Goal: Use online tool/utility: Utilize a website feature to perform a specific function

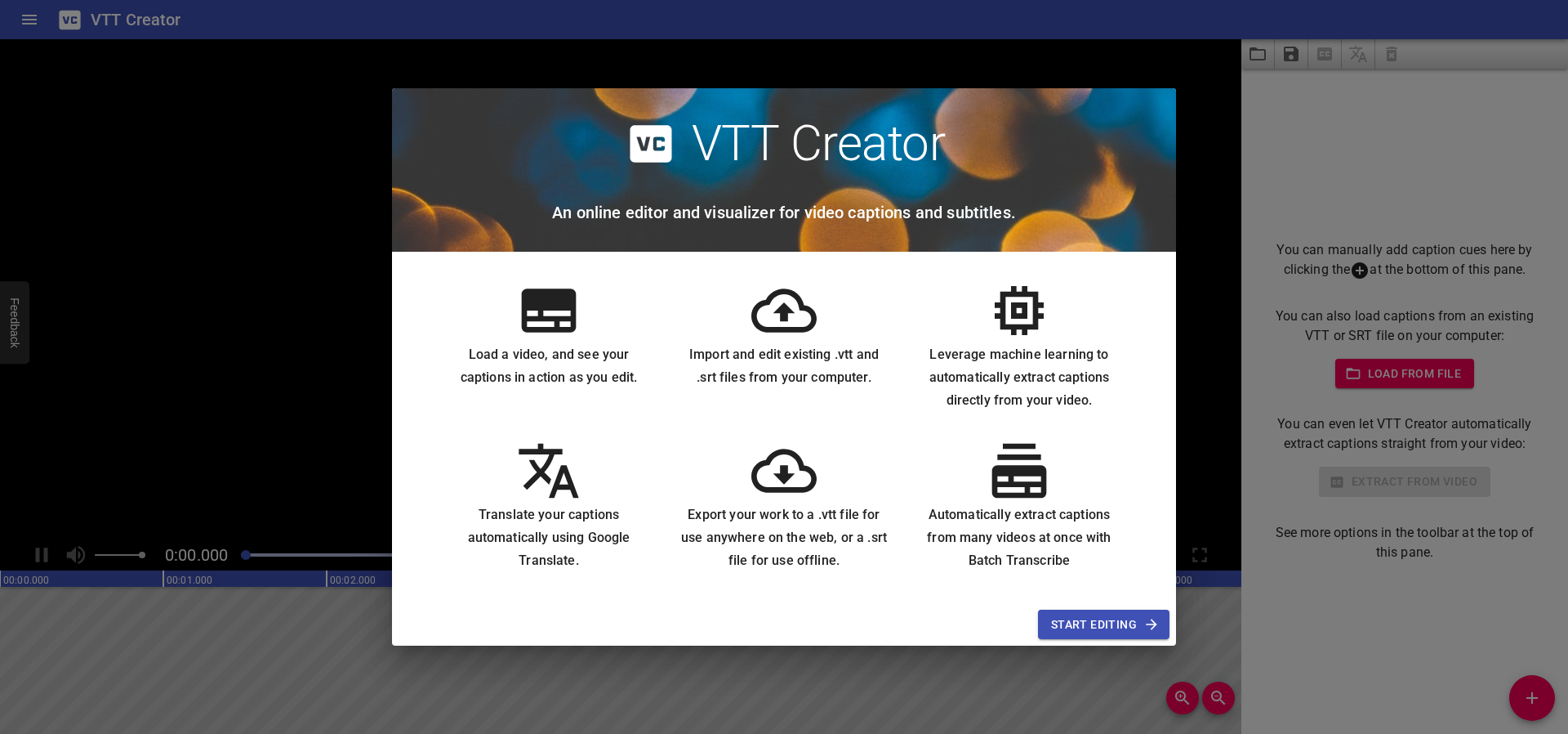
click at [1085, 633] on span "Start Editing" at bounding box center [1103, 624] width 105 height 20
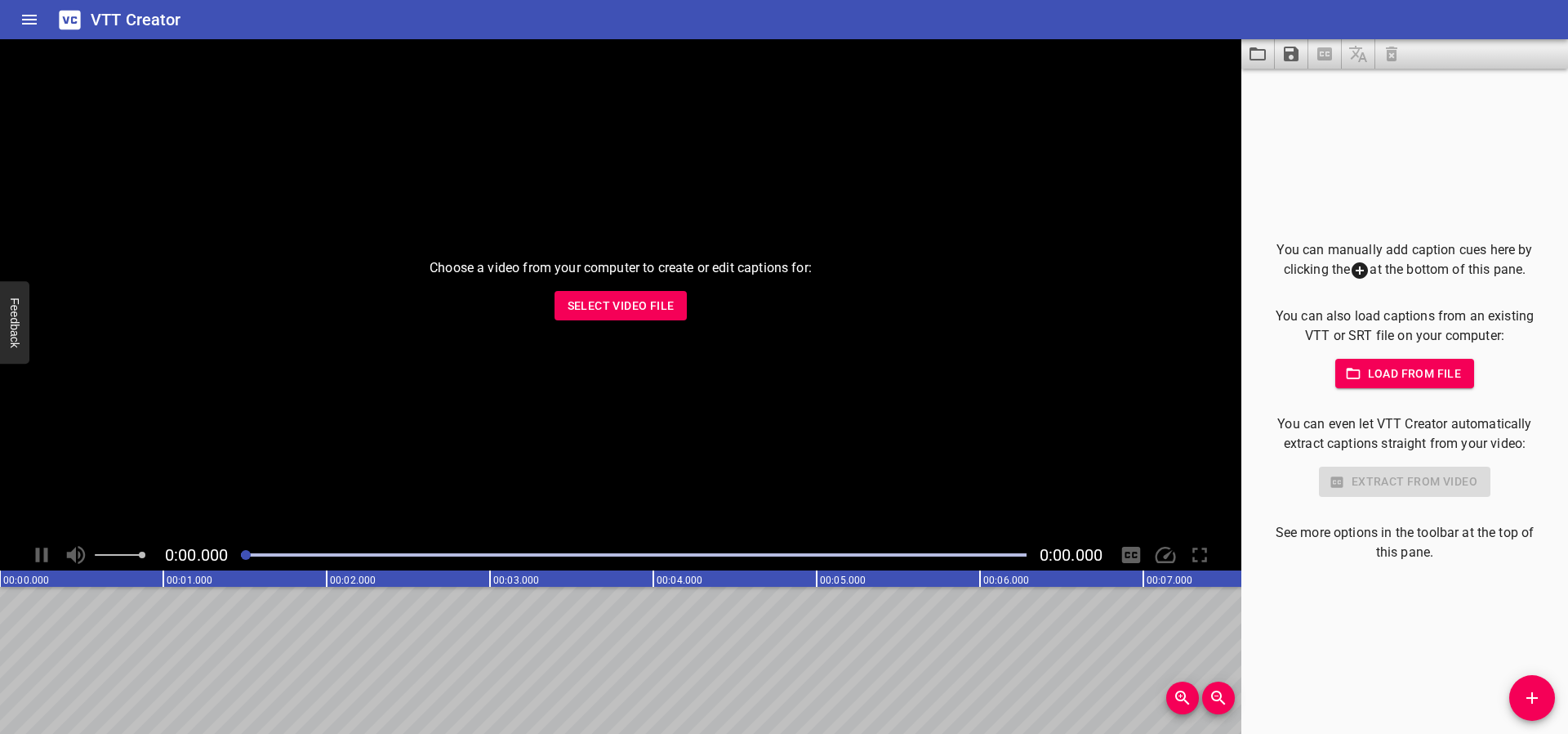
click at [599, 313] on span "Select Video File" at bounding box center [620, 306] width 107 height 20
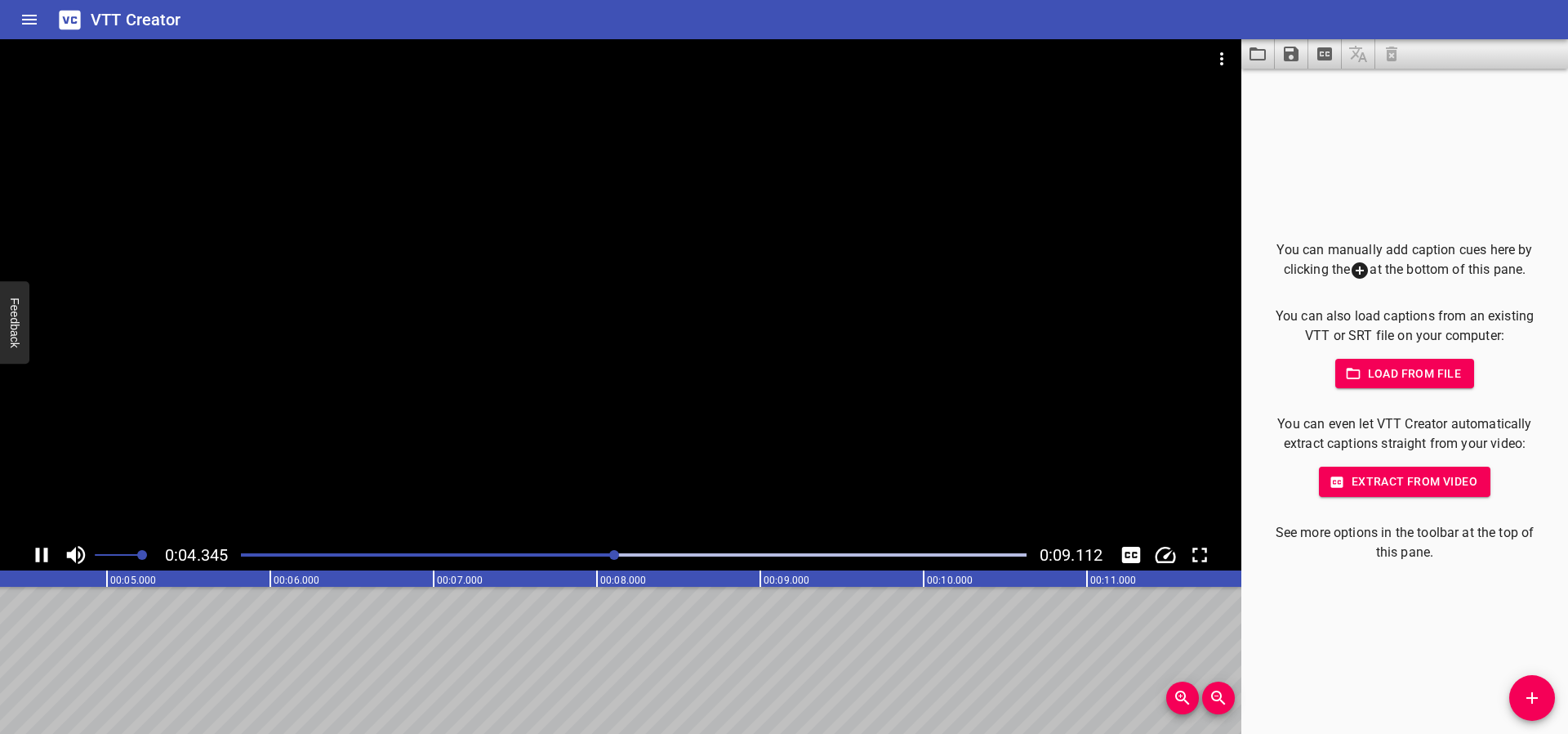
click at [1328, 55] on icon "Extract captions from video" at bounding box center [1325, 54] width 15 height 13
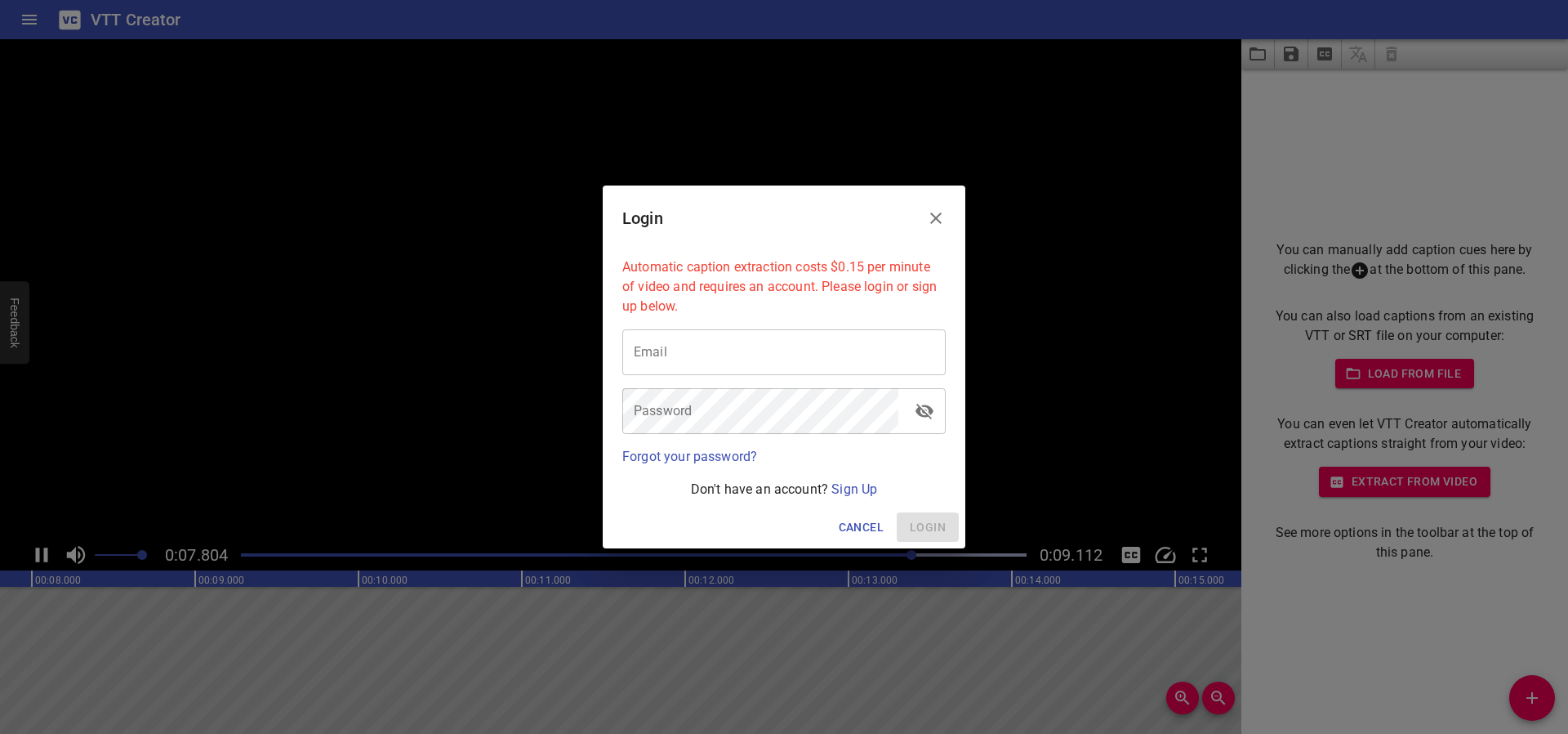
click at [944, 217] on icon "Close" at bounding box center [936, 218] width 20 height 20
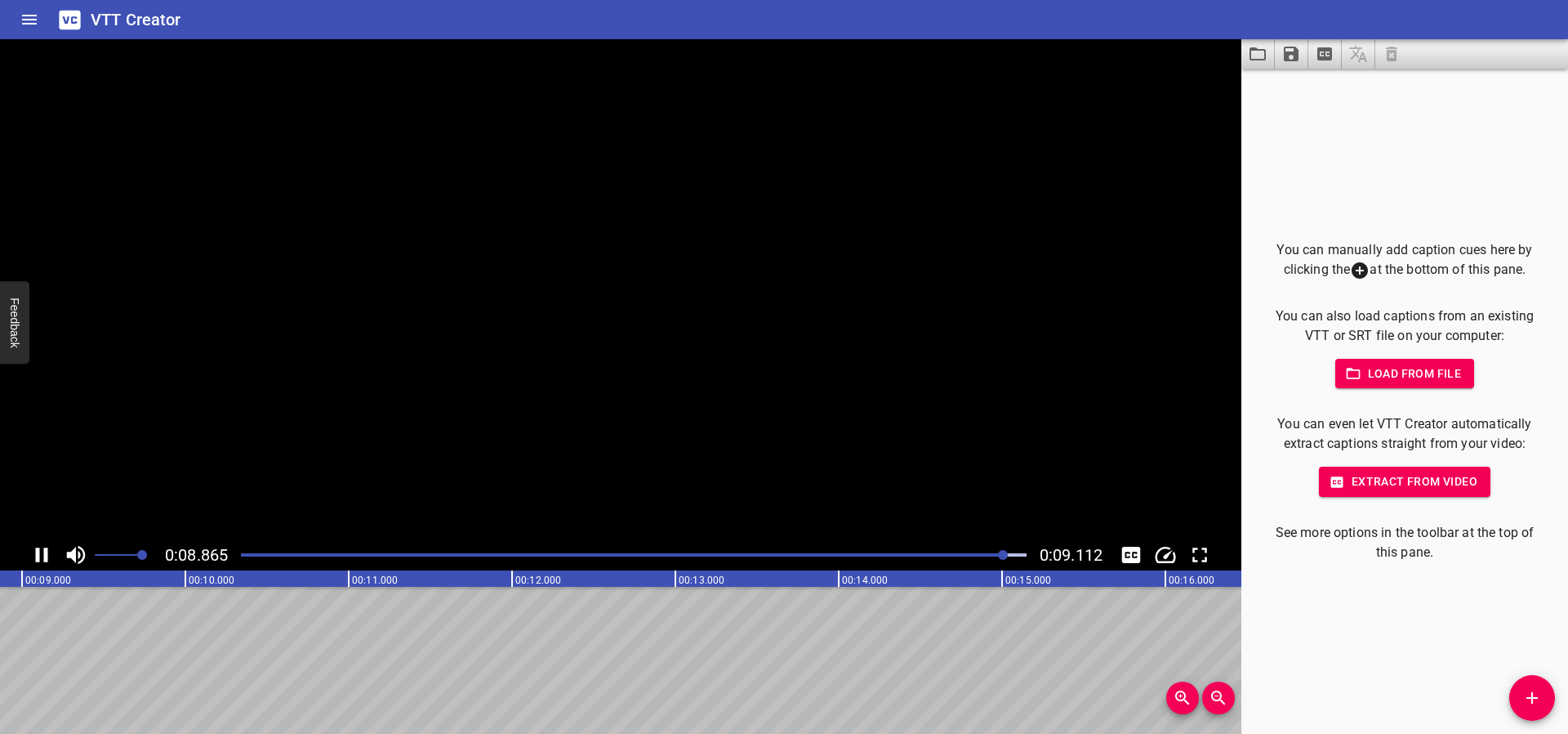
scroll to position [0, 1488]
click at [39, 554] on icon "Play/Pause" at bounding box center [43, 554] width 11 height 15
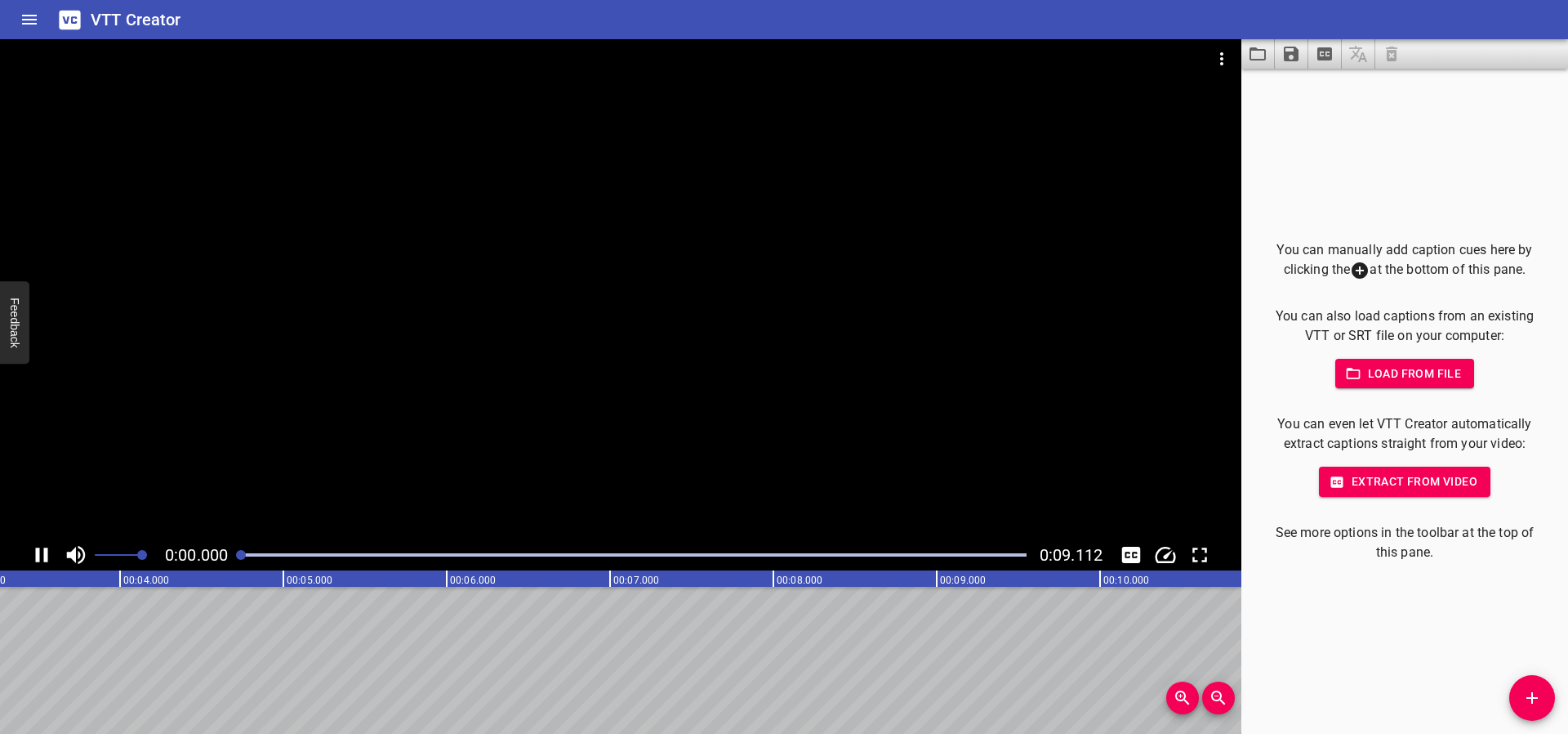
click at [39, 554] on icon "Play/Pause" at bounding box center [42, 554] width 12 height 15
drag, startPoint x: 256, startPoint y: 554, endPoint x: 194, endPoint y: 554, distance: 62.0
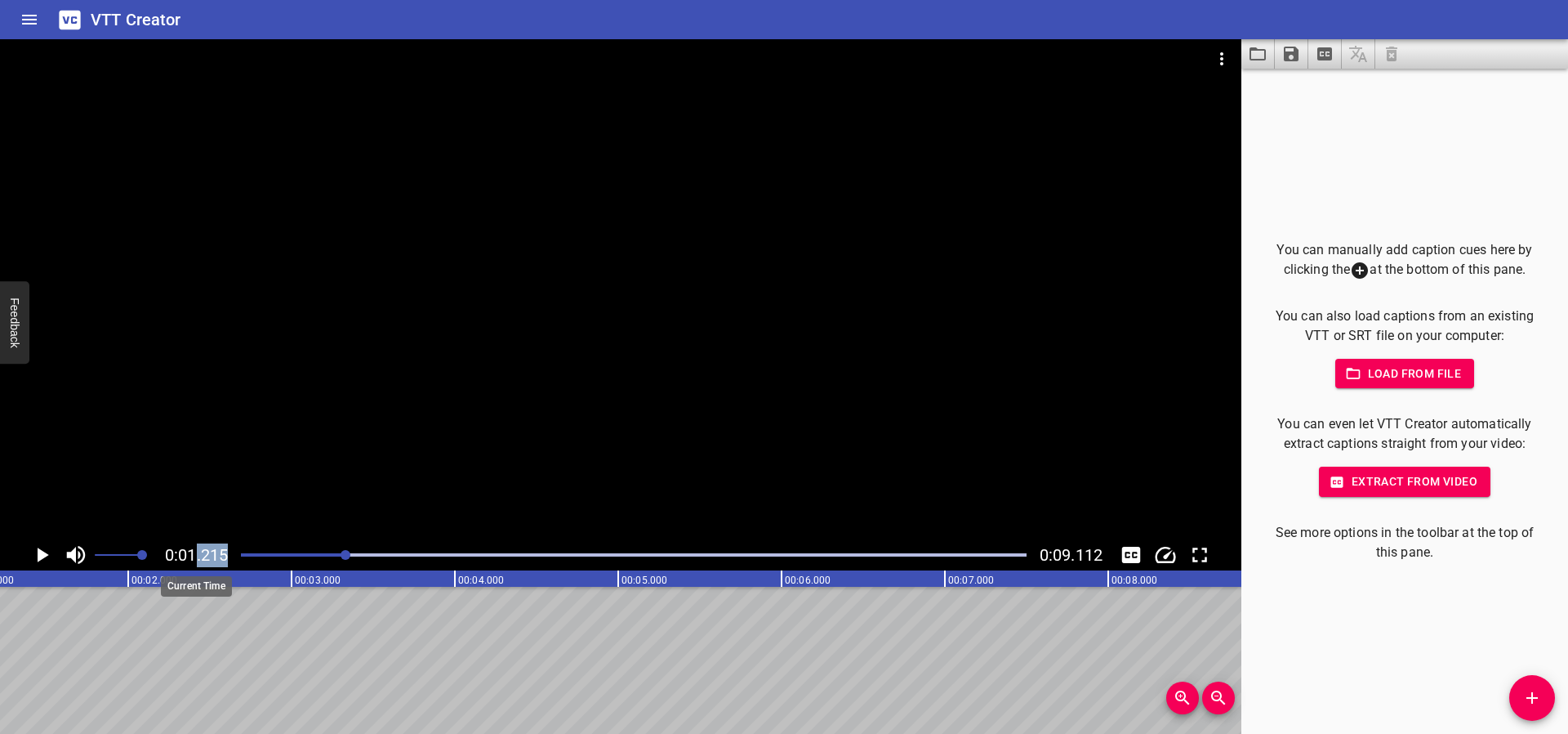
click at [194, 554] on div "0:01.215 0:09.112" at bounding box center [620, 554] width 1242 height 31
drag, startPoint x: 349, startPoint y: 555, endPoint x: 218, endPoint y: 552, distance: 131.0
click at [218, 552] on div "0:00.000 0:09.112" at bounding box center [620, 554] width 1242 height 31
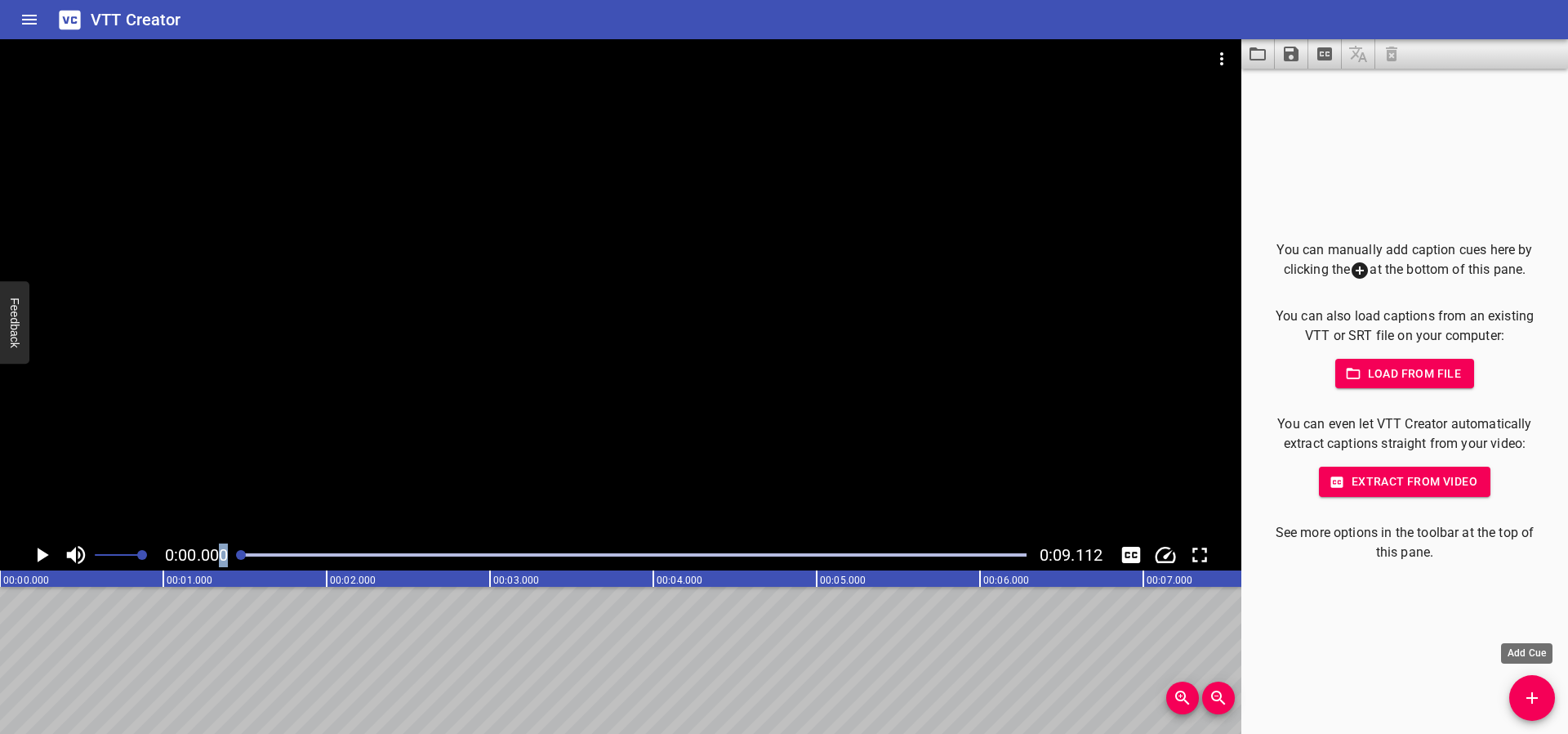
click at [1540, 705] on icon "Add Cue" at bounding box center [1532, 698] width 20 height 20
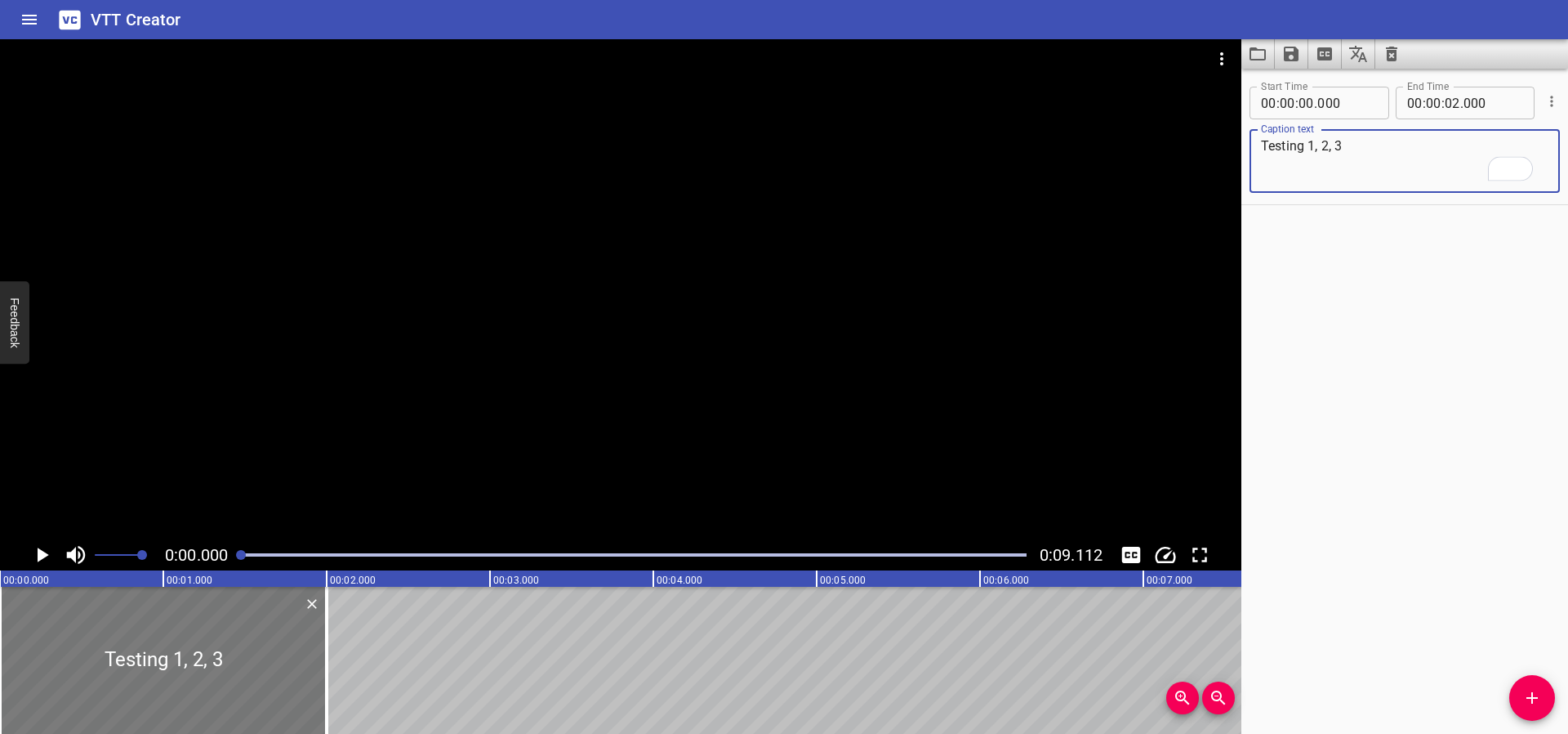
type textarea "Testing 1, 2, 3"
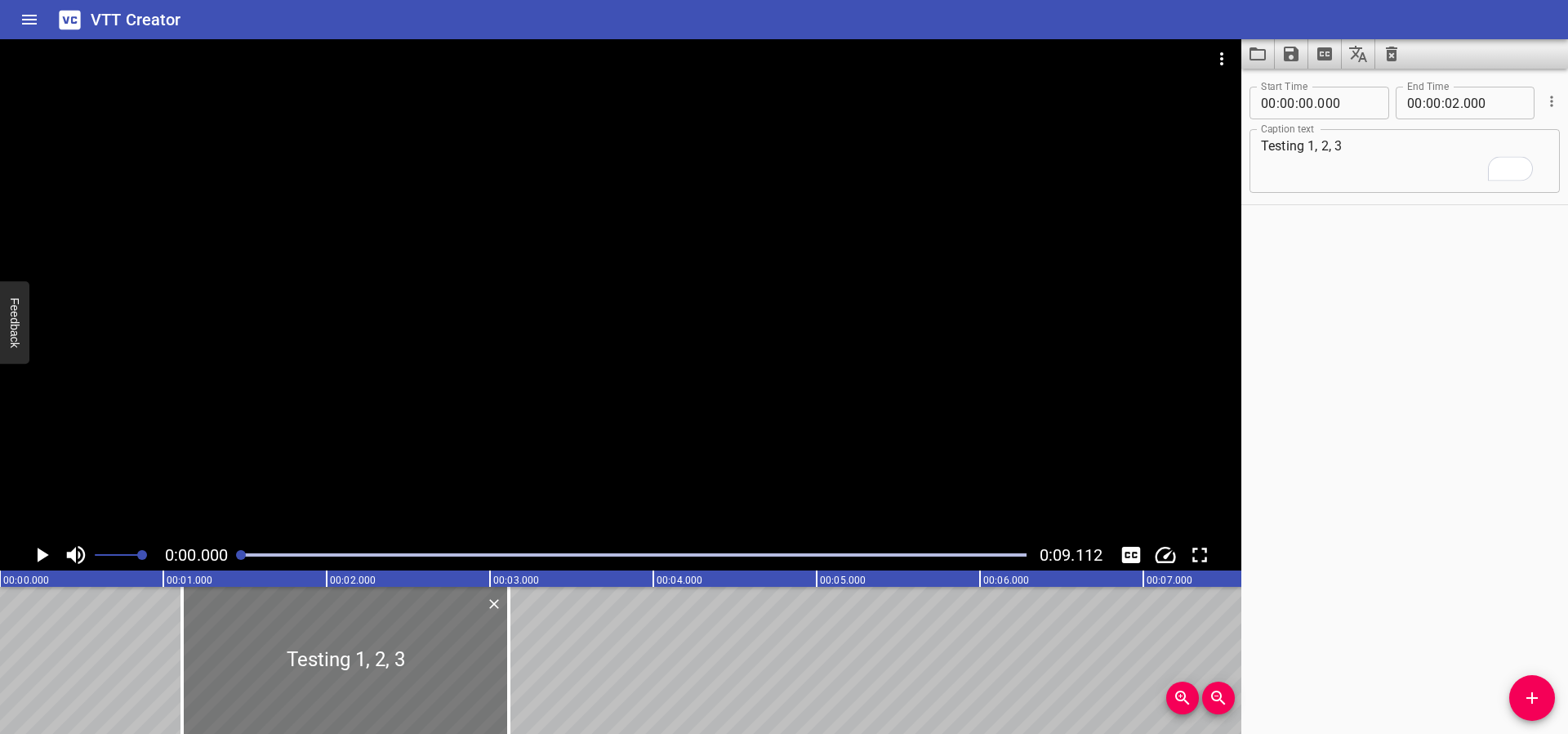
drag, startPoint x: 317, startPoint y: 655, endPoint x: 498, endPoint y: 641, distance: 181.5
click at [498, 641] on div at bounding box center [345, 661] width 326 height 147
type input "01"
type input "110"
type input "03"
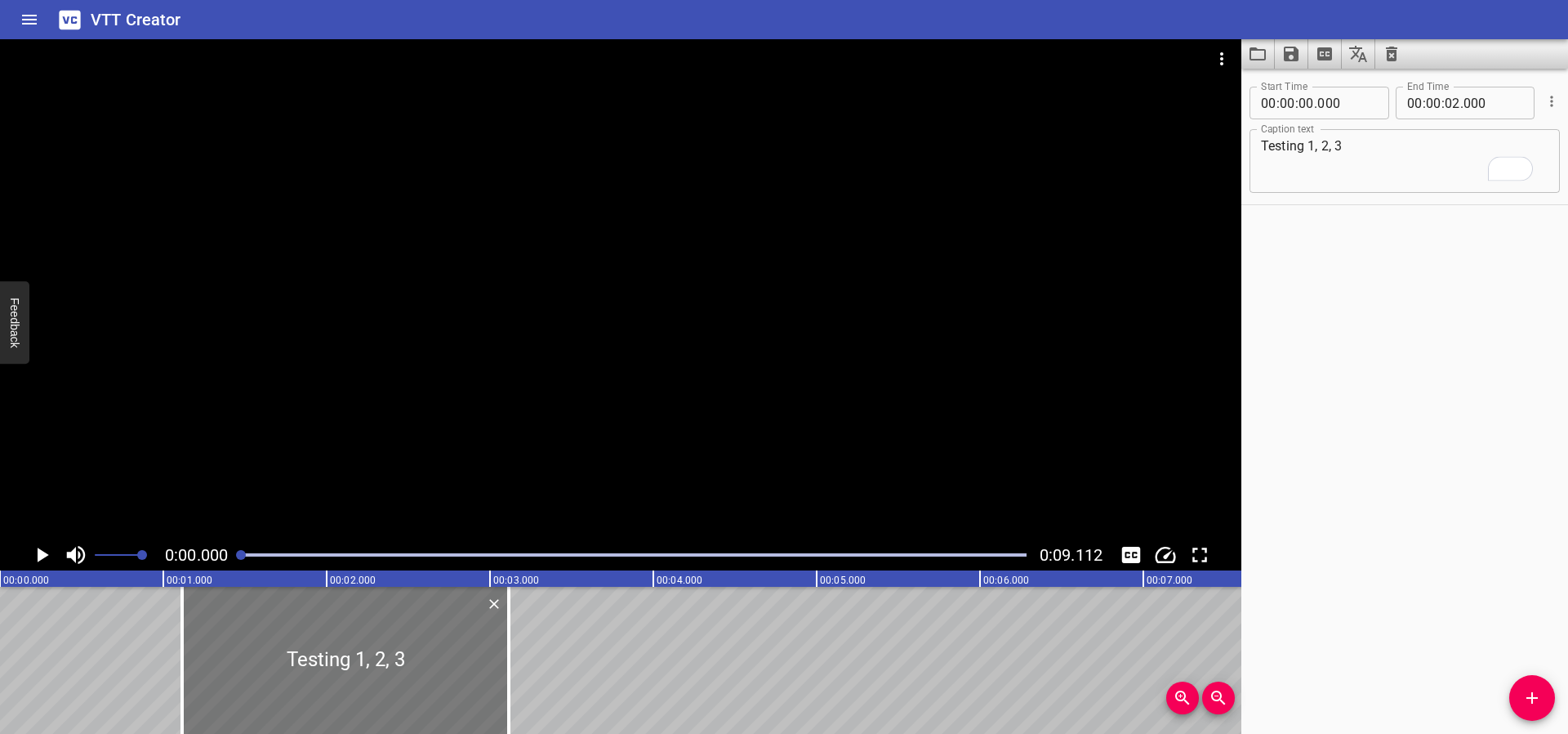
type input "110"
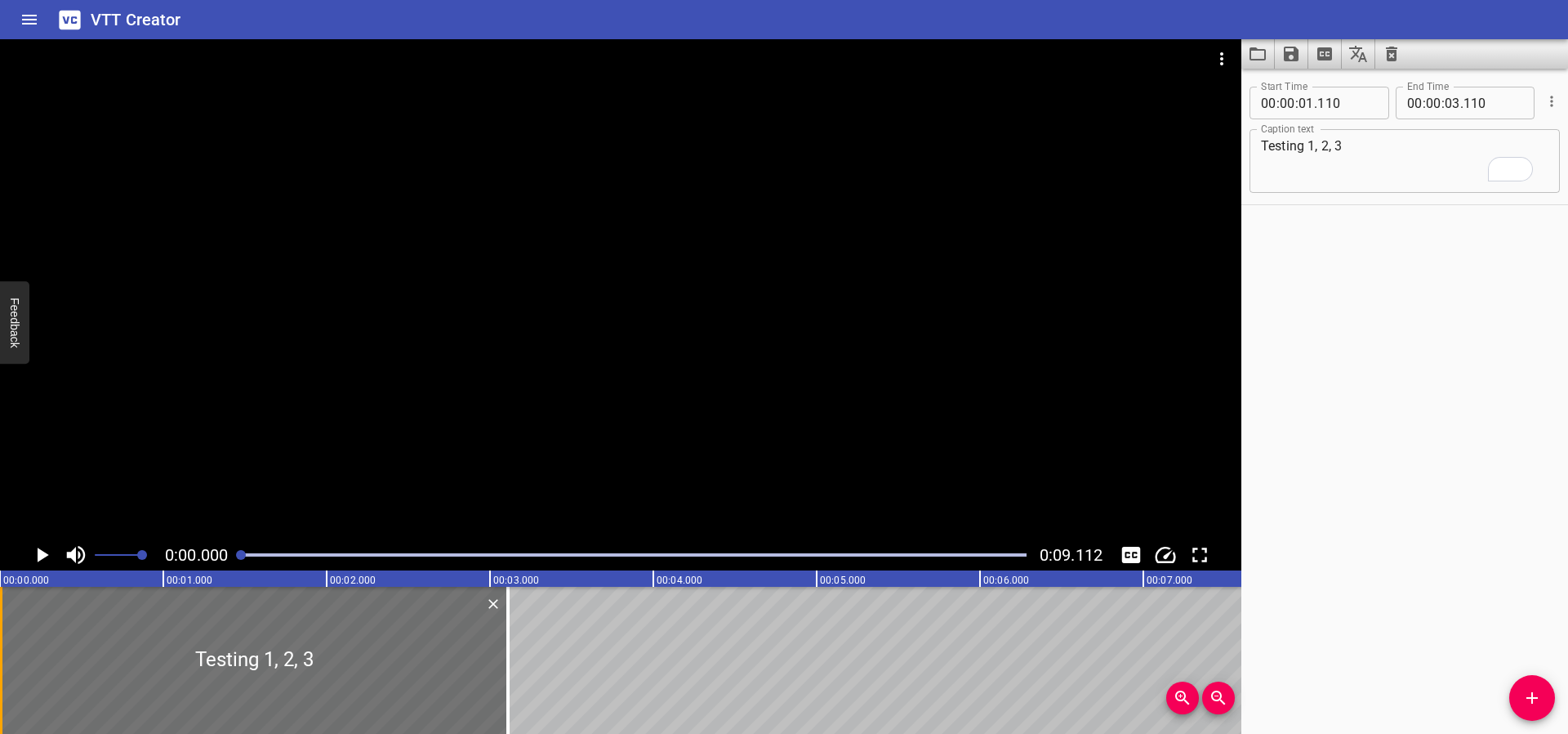
drag, startPoint x: 180, startPoint y: 670, endPoint x: 0, endPoint y: 673, distance: 180.0
click at [0, 673] on div at bounding box center [1, 661] width 4 height 147
type input "00"
type input "005"
click at [1527, 699] on icon "Add Cue" at bounding box center [1533, 698] width 11 height 11
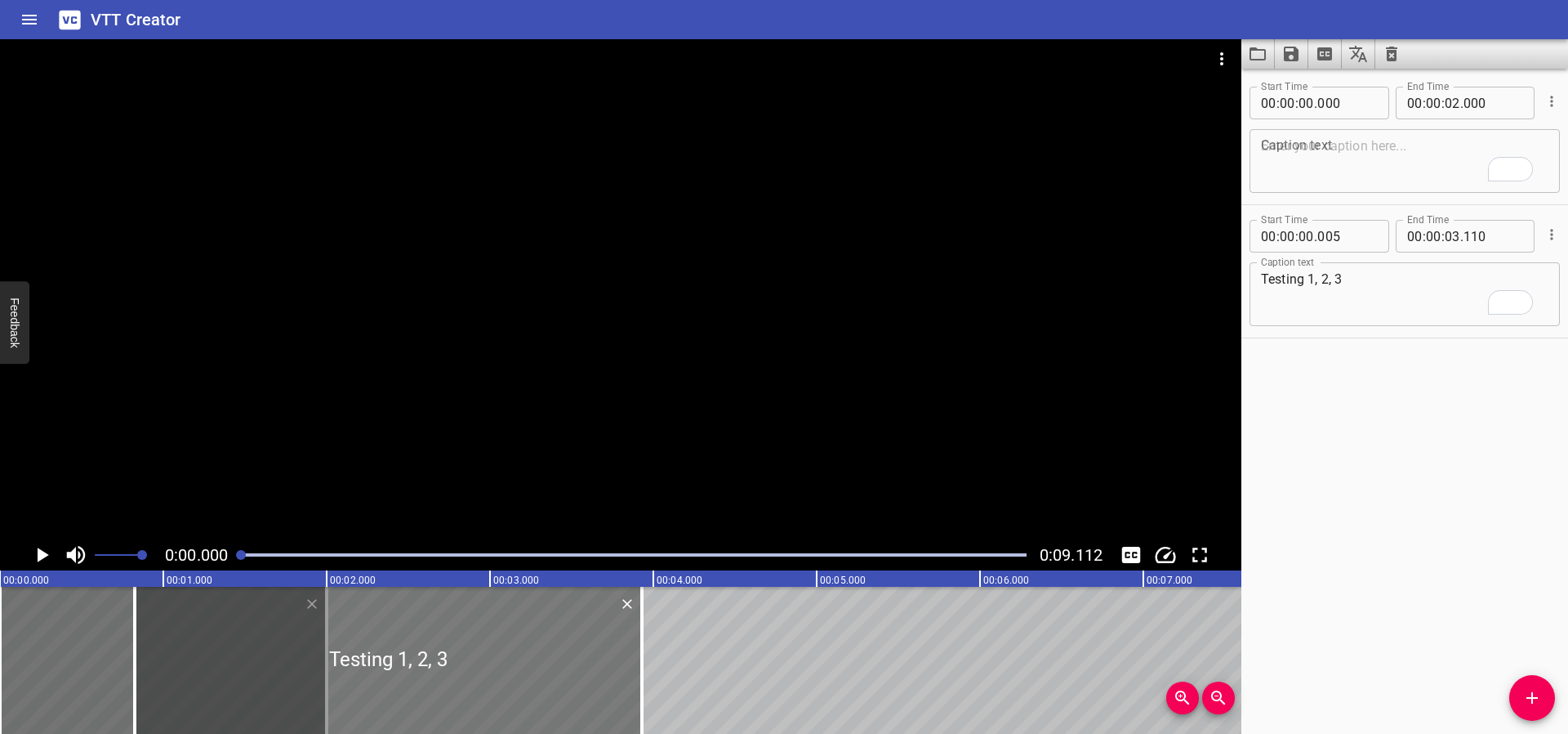
drag, startPoint x: 247, startPoint y: 644, endPoint x: 519, endPoint y: 684, distance: 274.9
click at [519, 684] on div at bounding box center [388, 661] width 507 height 147
type input "01"
type input "665"
type input "04"
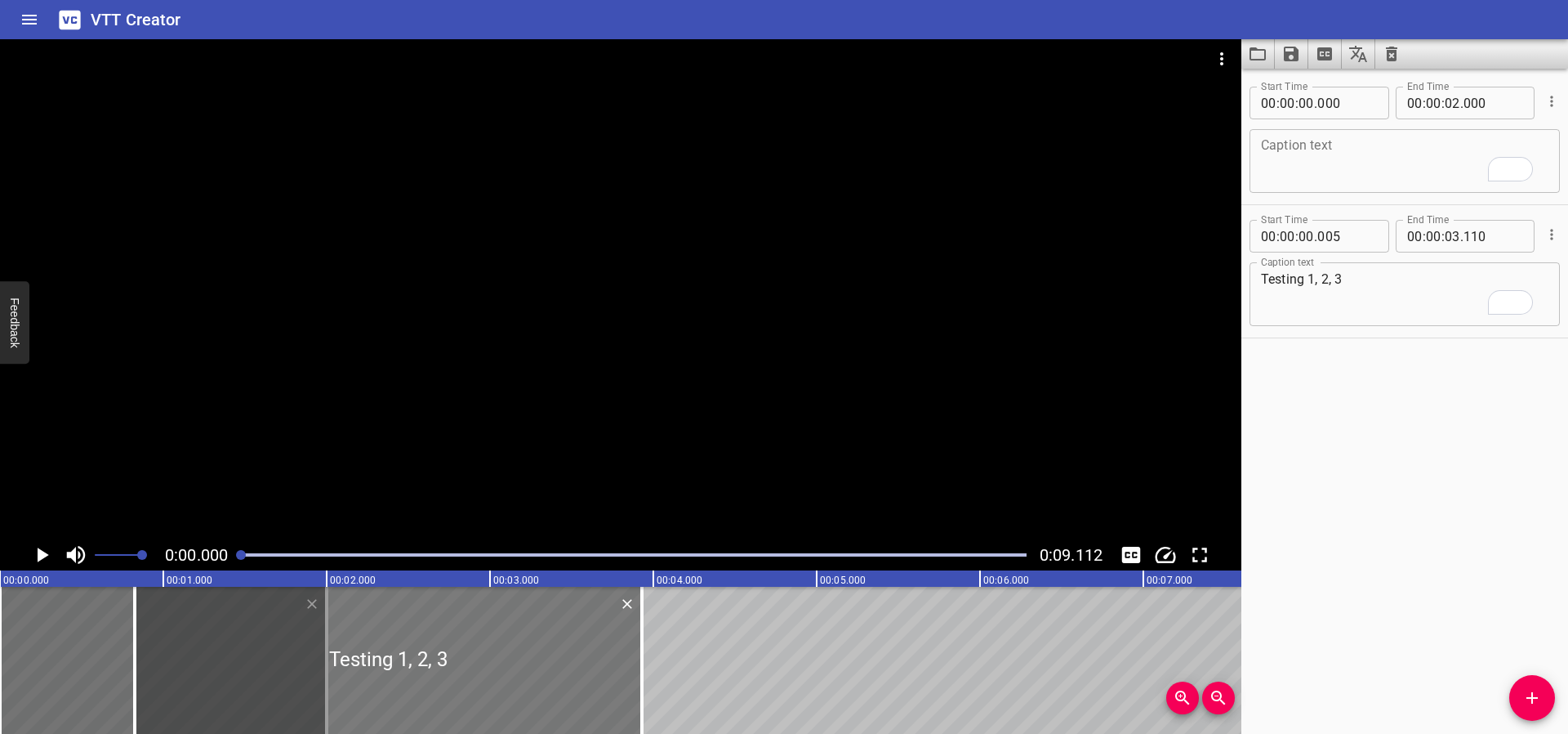
type input "770"
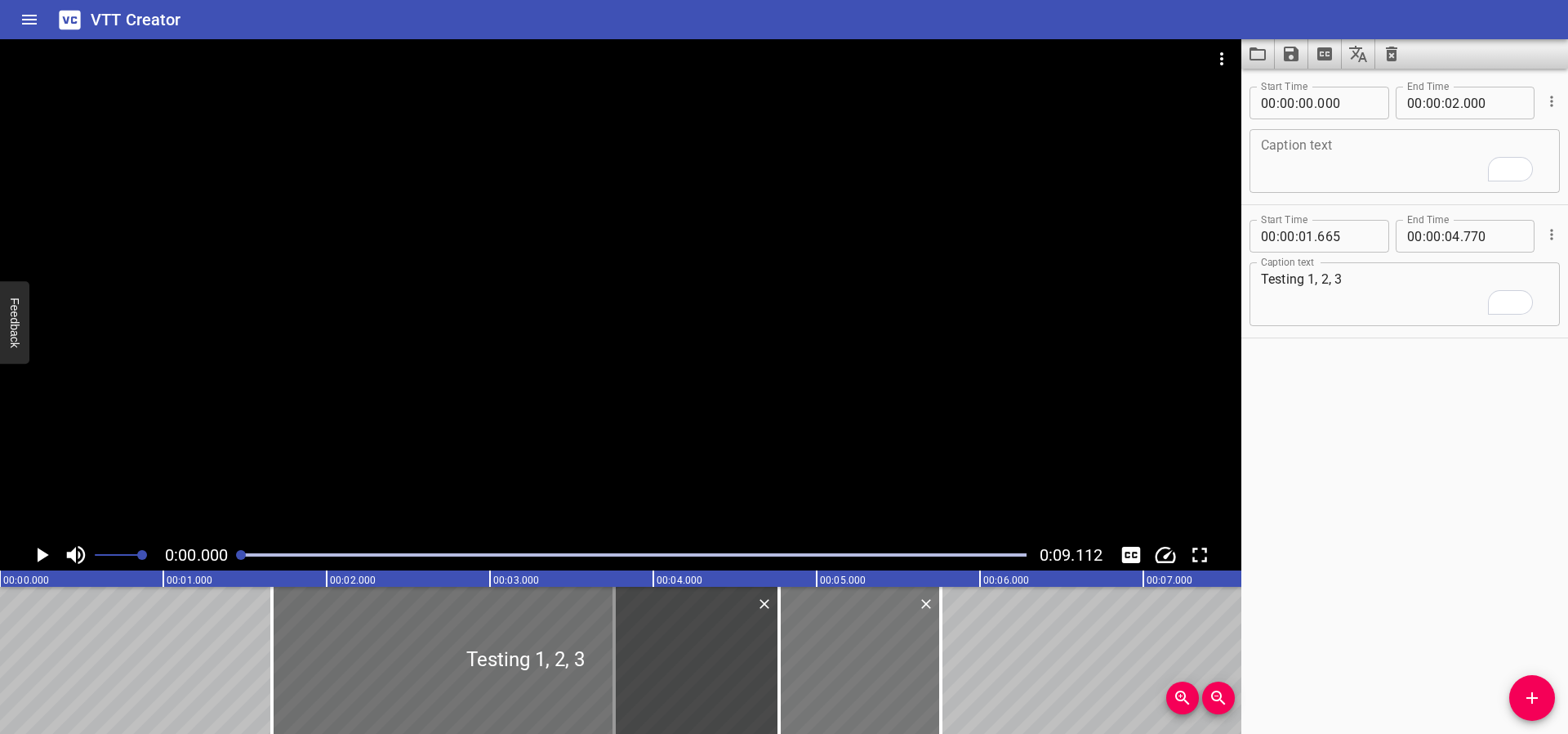
drag, startPoint x: 158, startPoint y: 658, endPoint x: 800, endPoint y: 647, distance: 642.1
type input "03"
type input "975"
type input "05"
type input "975"
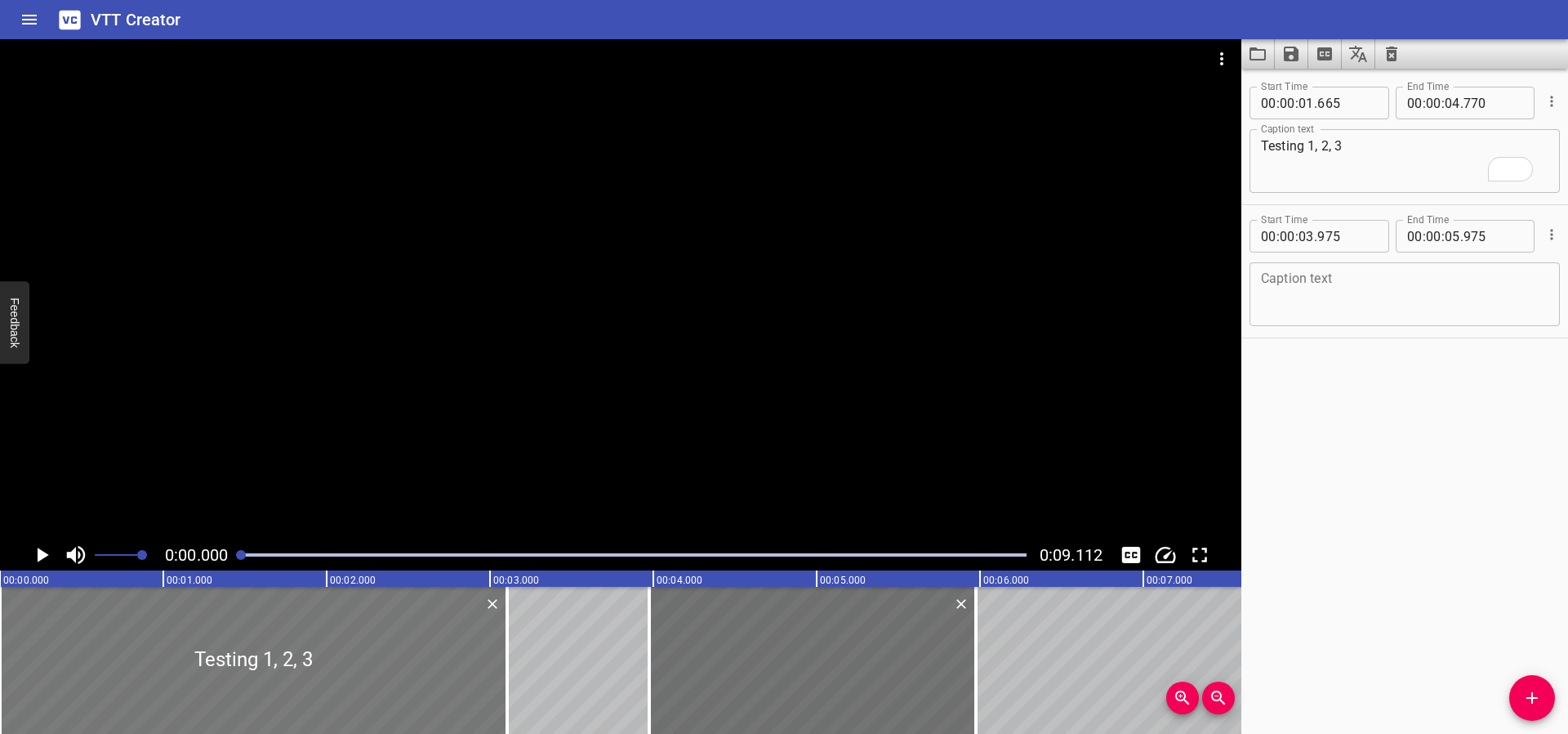
drag, startPoint x: 495, startPoint y: 665, endPoint x: 185, endPoint y: 668, distance: 310.0
click at [185, 668] on div at bounding box center [253, 661] width 507 height 147
type input "00"
type input "000"
type input "03"
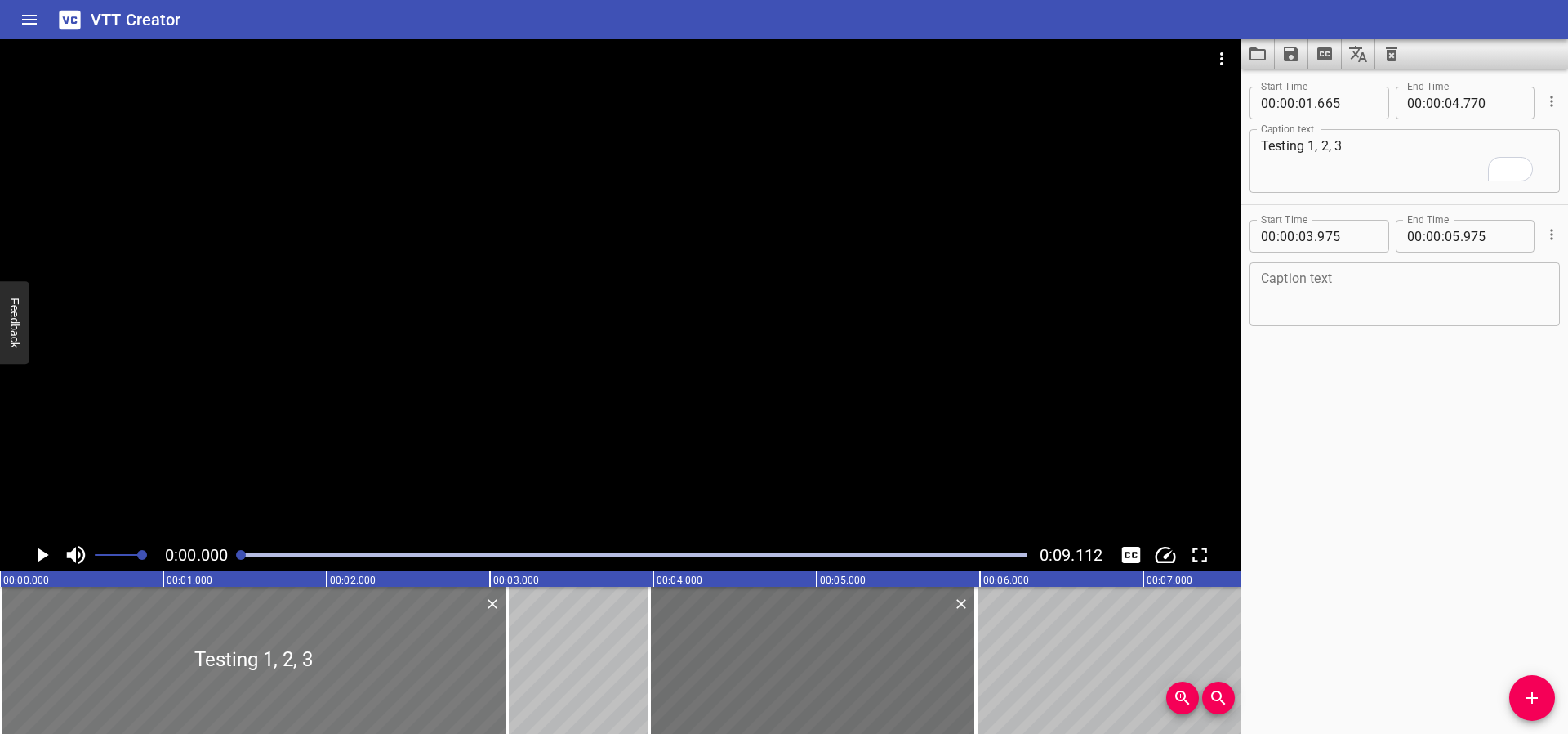
type input "105"
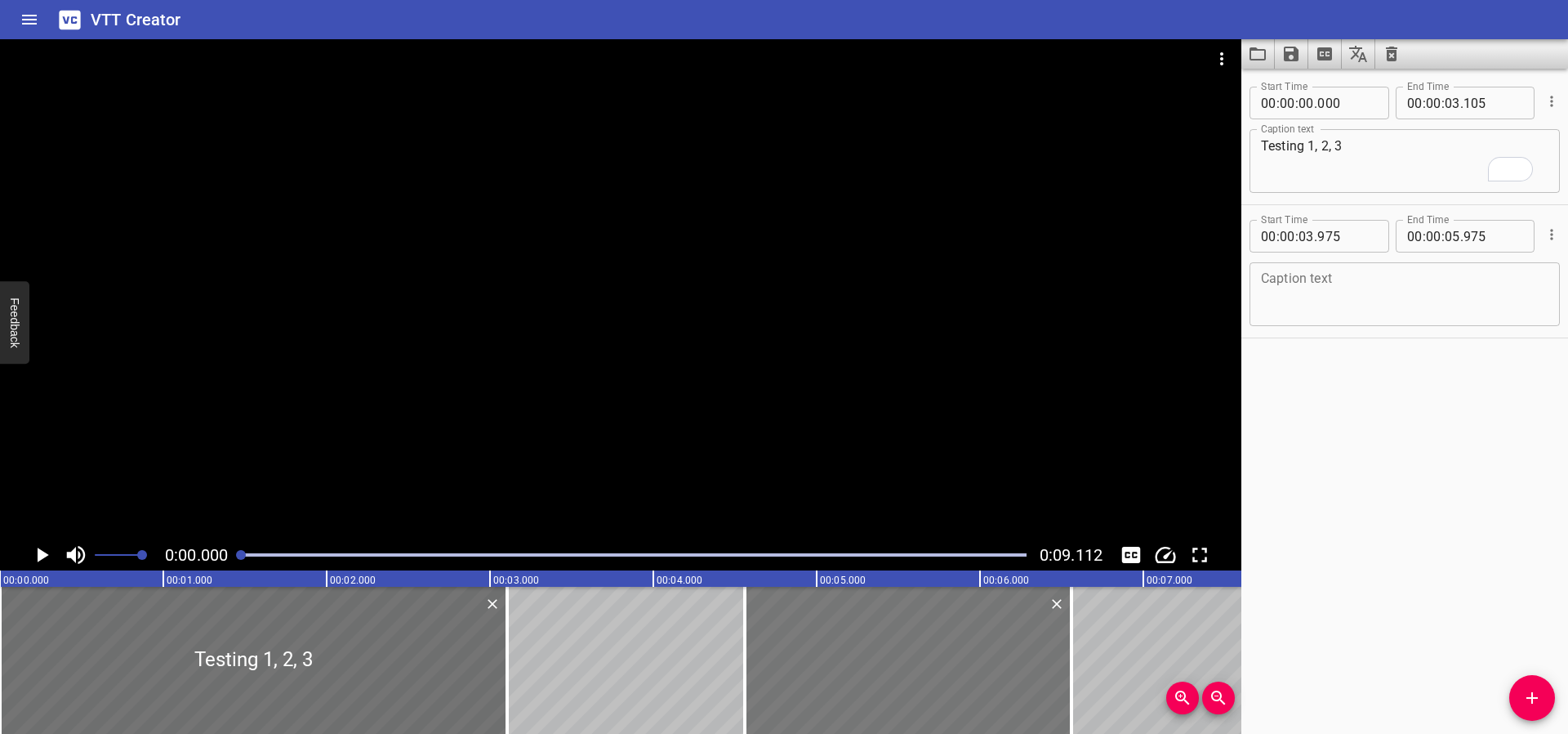
drag, startPoint x: 802, startPoint y: 658, endPoint x: 899, endPoint y: 668, distance: 97.5
click at [899, 668] on div at bounding box center [908, 661] width 326 height 147
type input "04"
type input "570"
type input "06"
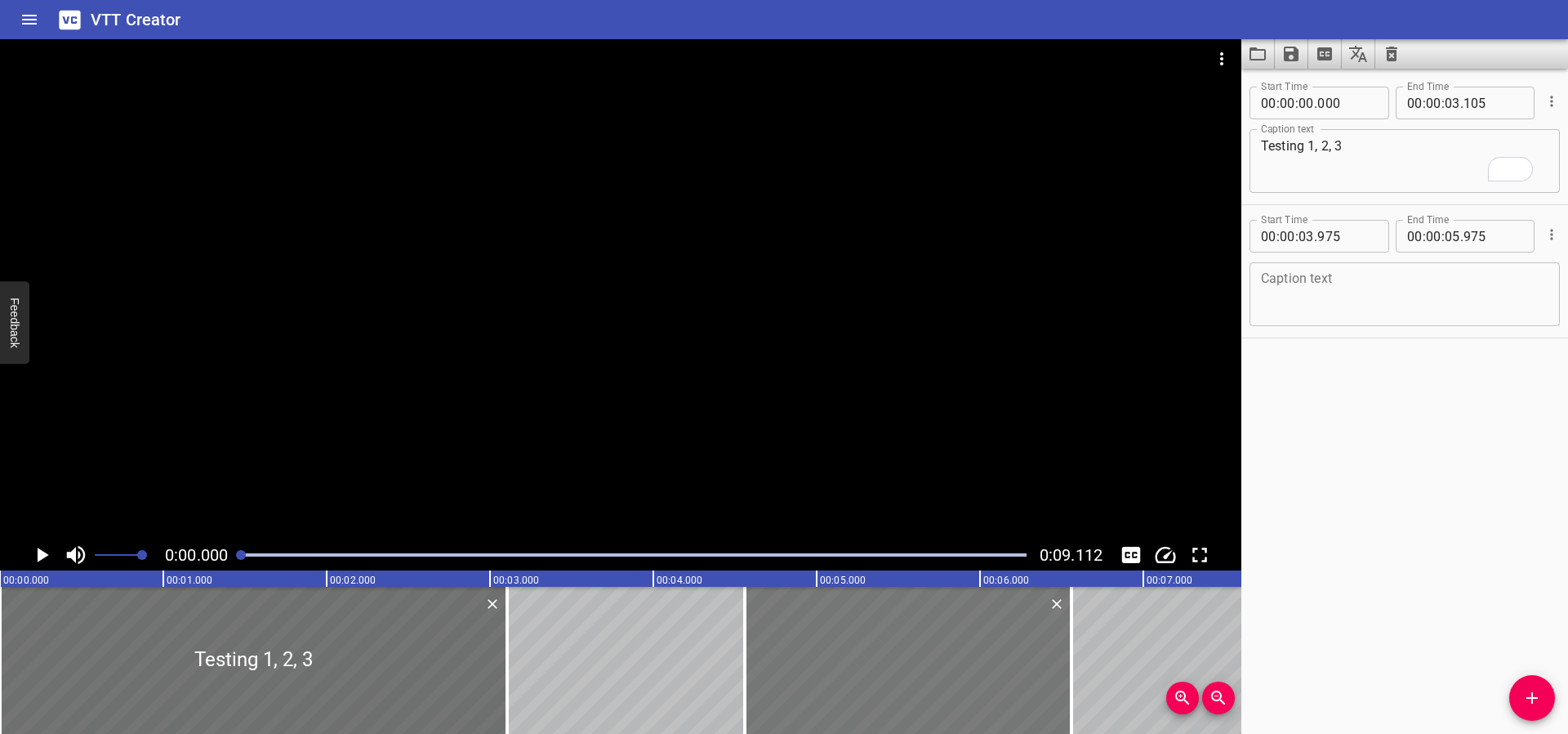
type input "570"
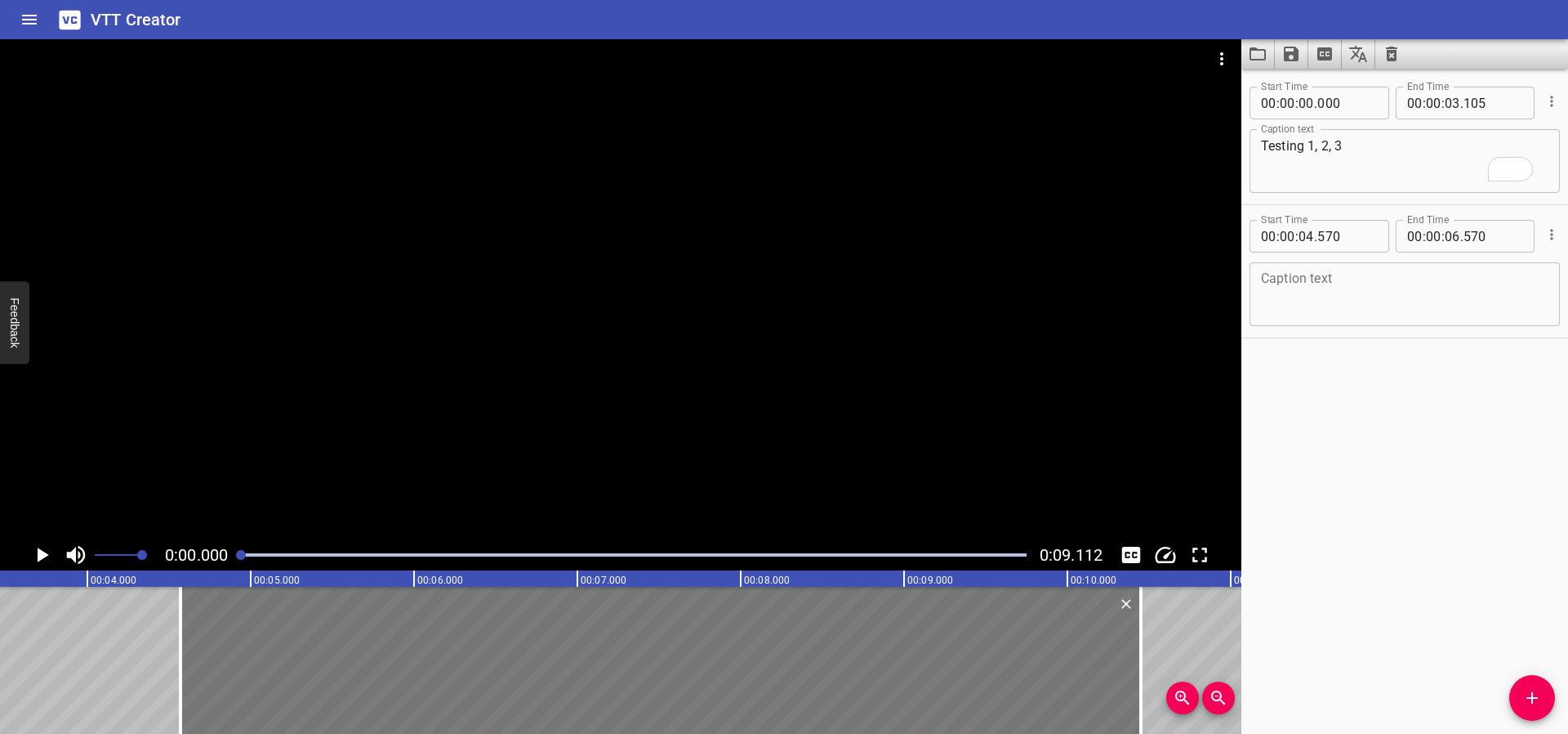
scroll to position [0, 691]
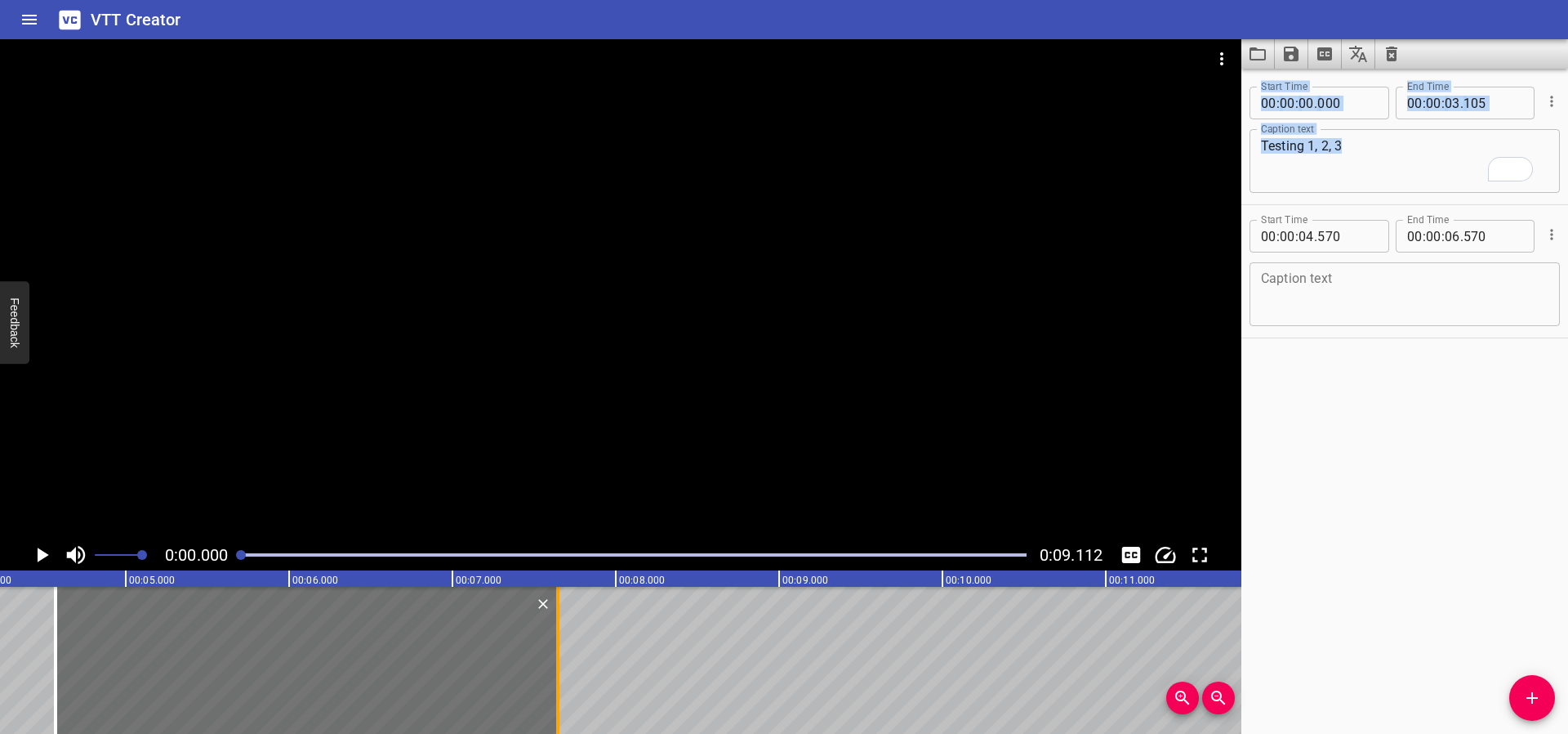
drag, startPoint x: 1075, startPoint y: 645, endPoint x: 561, endPoint y: 649, distance: 514.0
click at [561, 649] on div at bounding box center [558, 661] width 17 height 147
type input "07"
type input "650"
click at [1400, 275] on textarea "To enrich screen reader interactions, please activate Accessibility in Grammarl…" at bounding box center [1404, 295] width 287 height 47
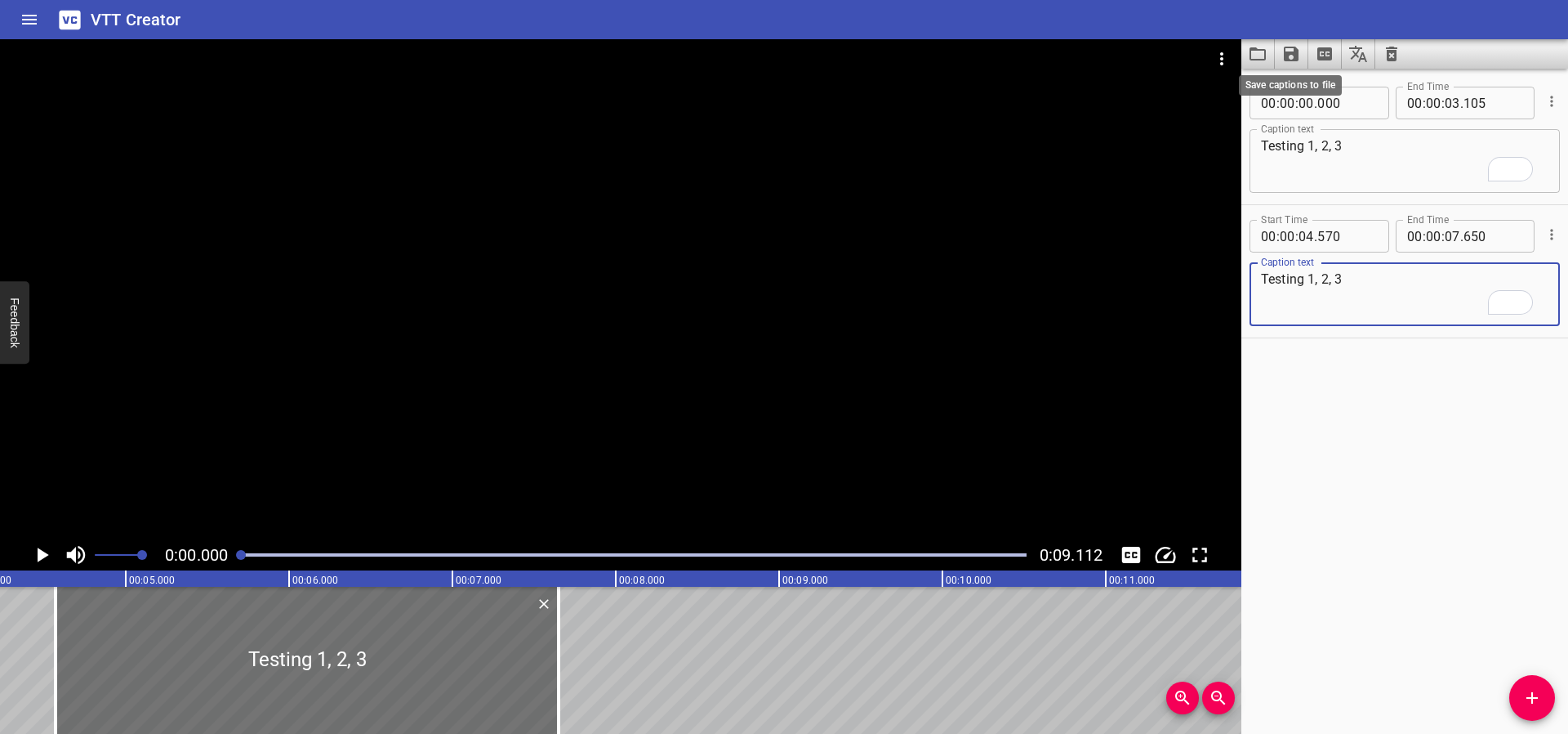
type textarea "Testing 1, 2, 3"
click at [1290, 59] on icon "Save captions to file" at bounding box center [1291, 53] width 20 height 20
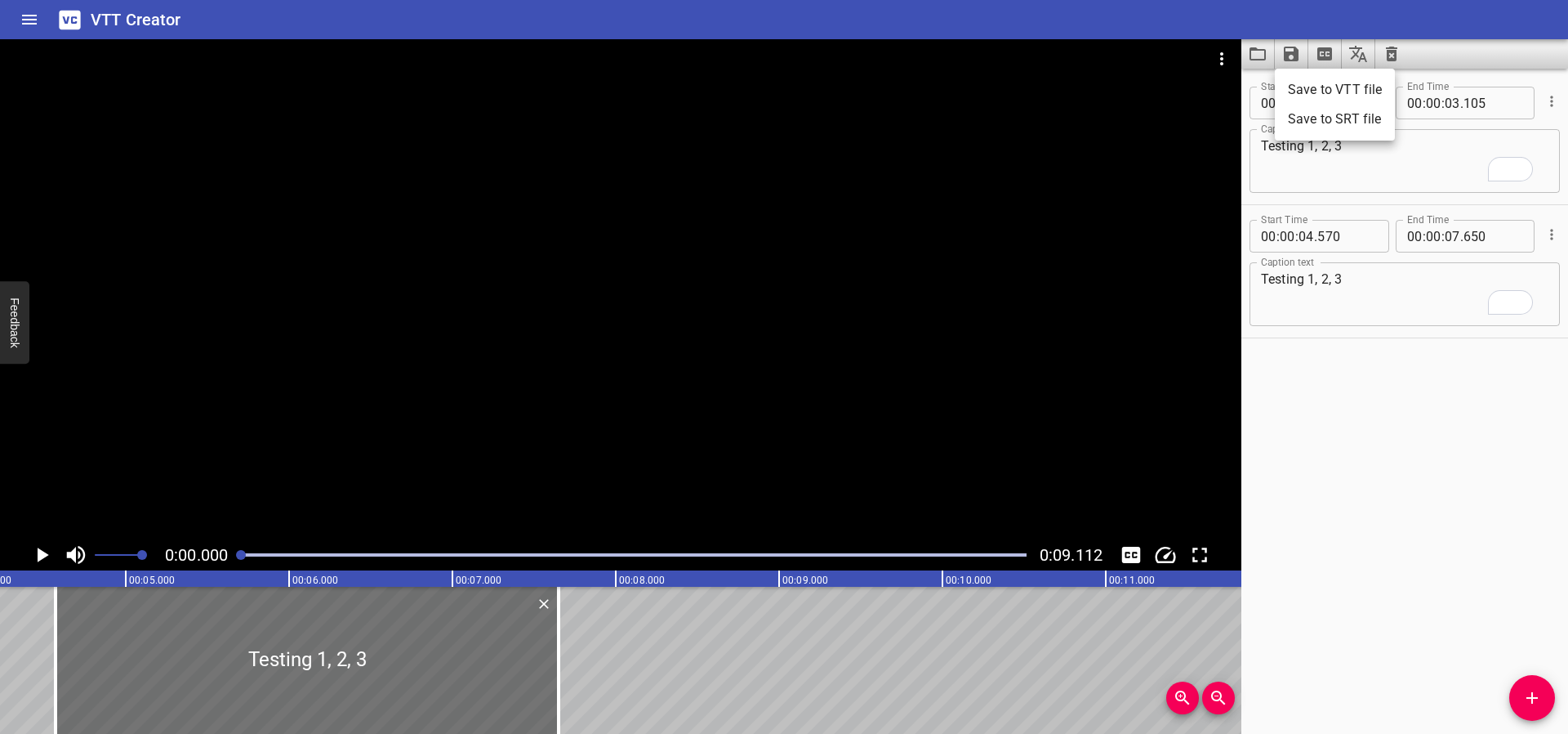
click at [1309, 88] on li "Save to VTT file" at bounding box center [1335, 90] width 120 height 30
